Goal: Navigation & Orientation: Find specific page/section

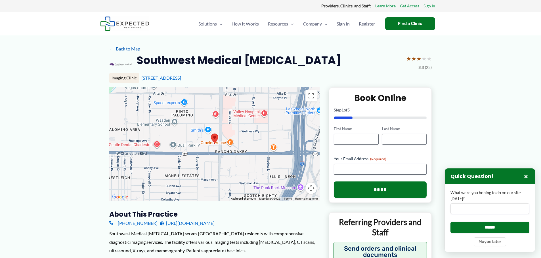
click at [129, 49] on link "← Back to Map" at bounding box center [124, 49] width 31 height 9
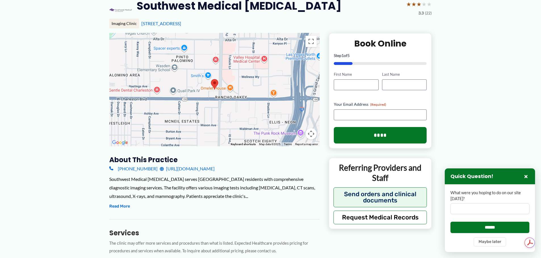
scroll to position [85, 0]
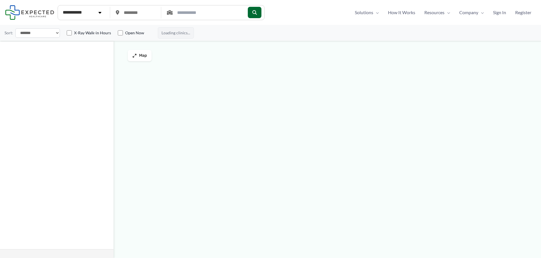
type input "*****"
